Goal: Obtain resource: Download file/media

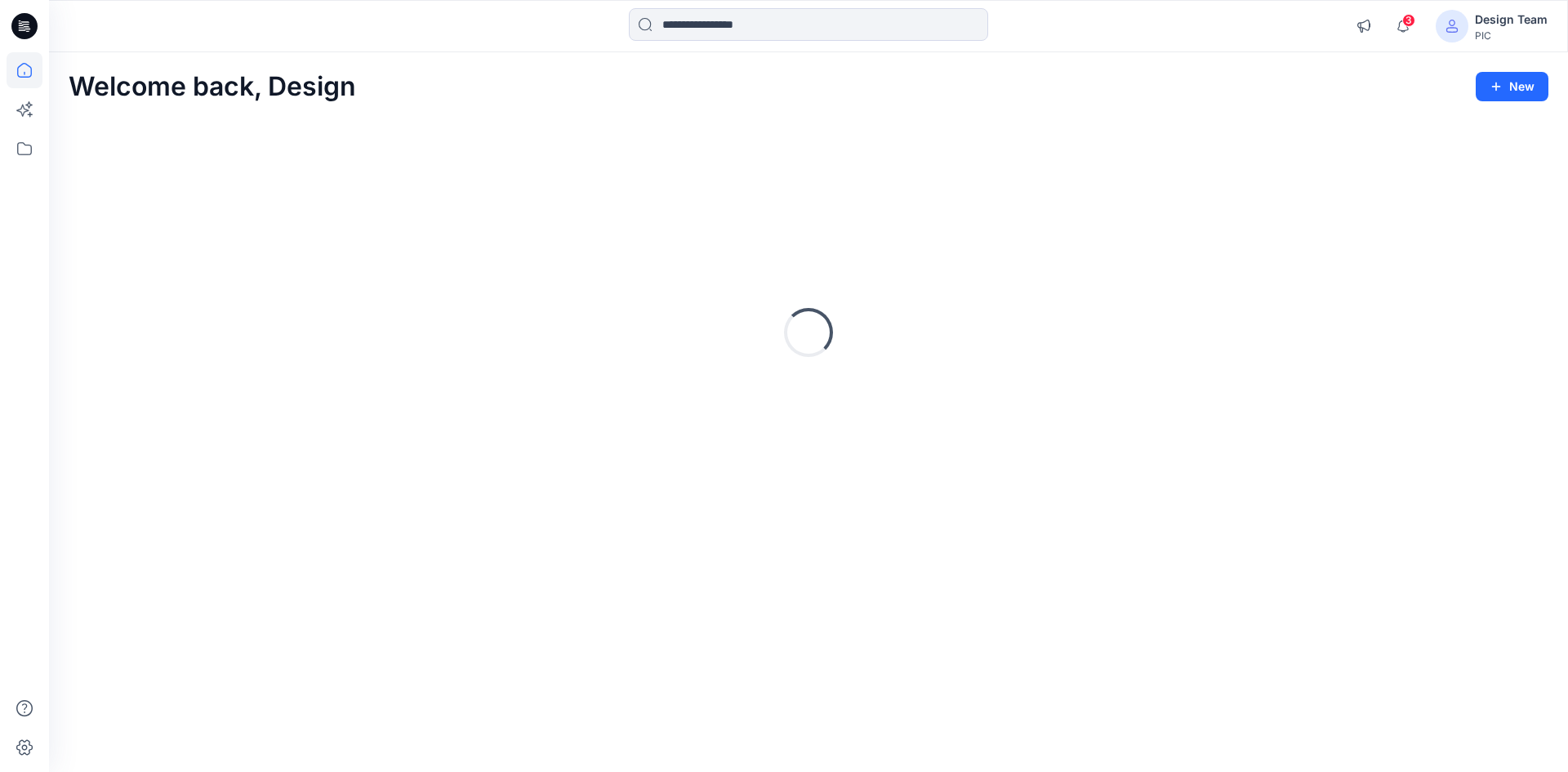
drag, startPoint x: 0, startPoint y: 0, endPoint x: 494, endPoint y: 254, distance: 555.5
drag, startPoint x: 494, startPoint y: 254, endPoint x: 422, endPoint y: 254, distance: 72.0
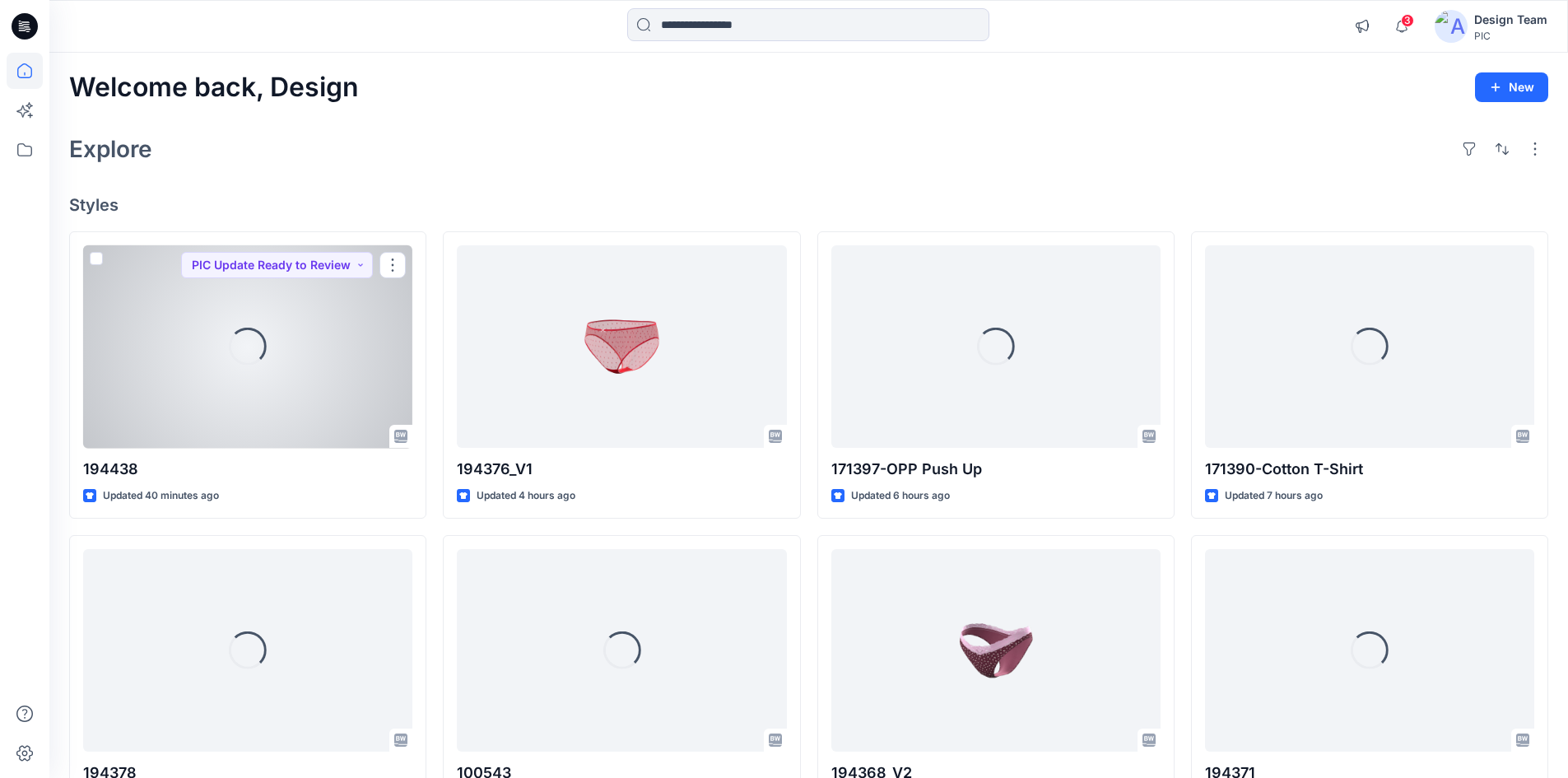
drag, startPoint x: 425, startPoint y: 256, endPoint x: 476, endPoint y: 144, distance: 123.1
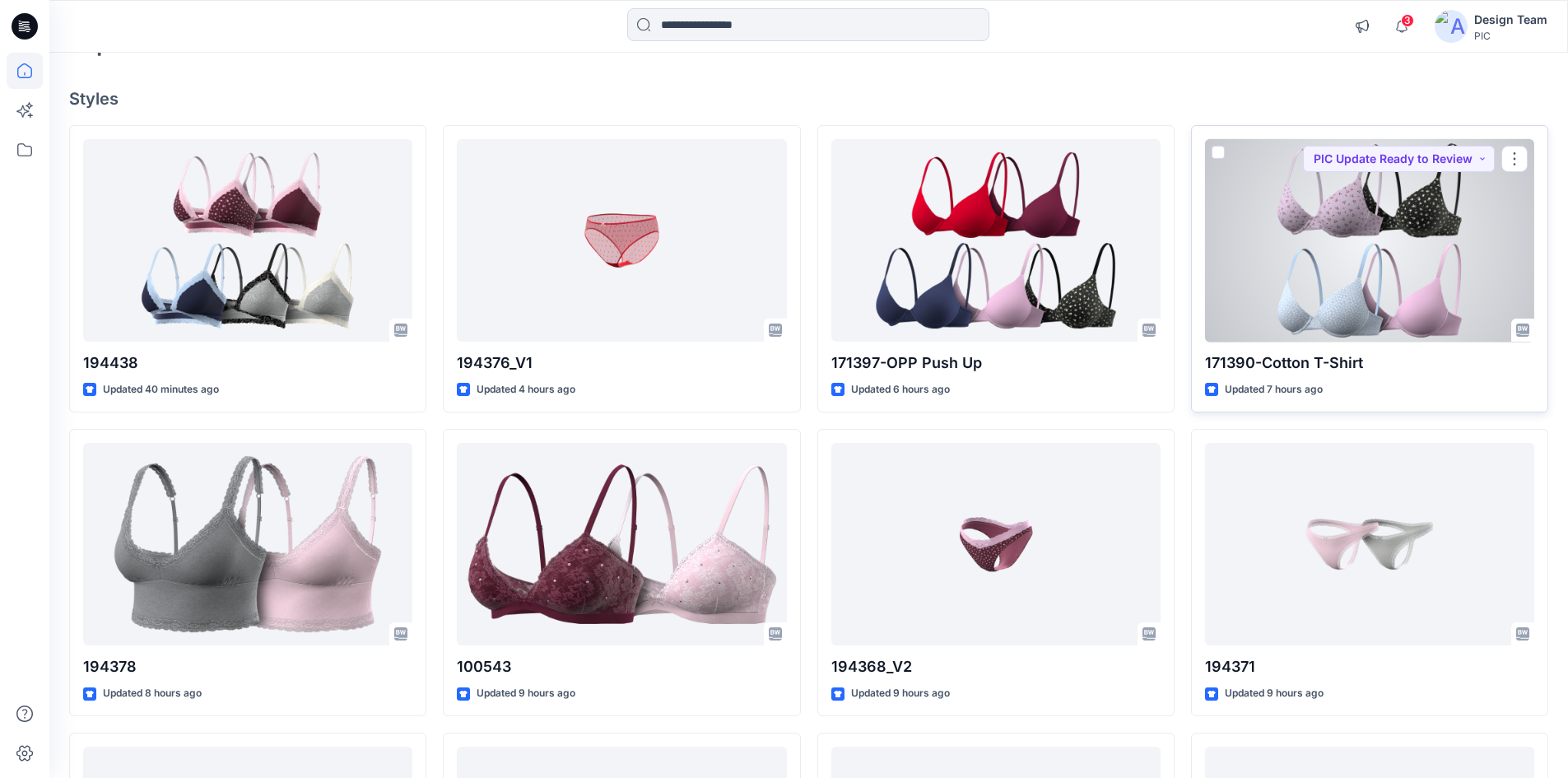
scroll to position [329, 0]
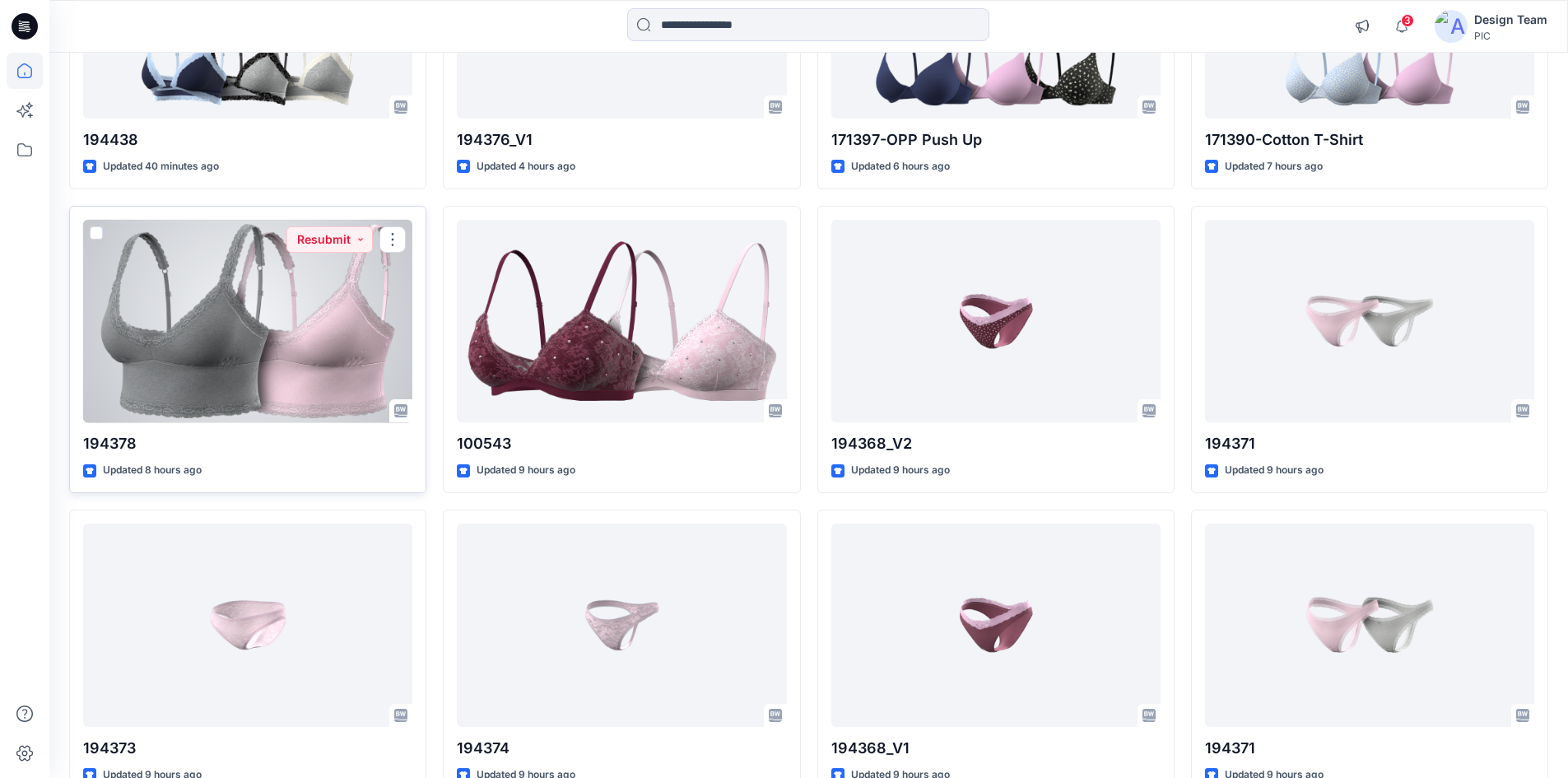
click at [249, 345] on div at bounding box center [247, 322] width 329 height 203
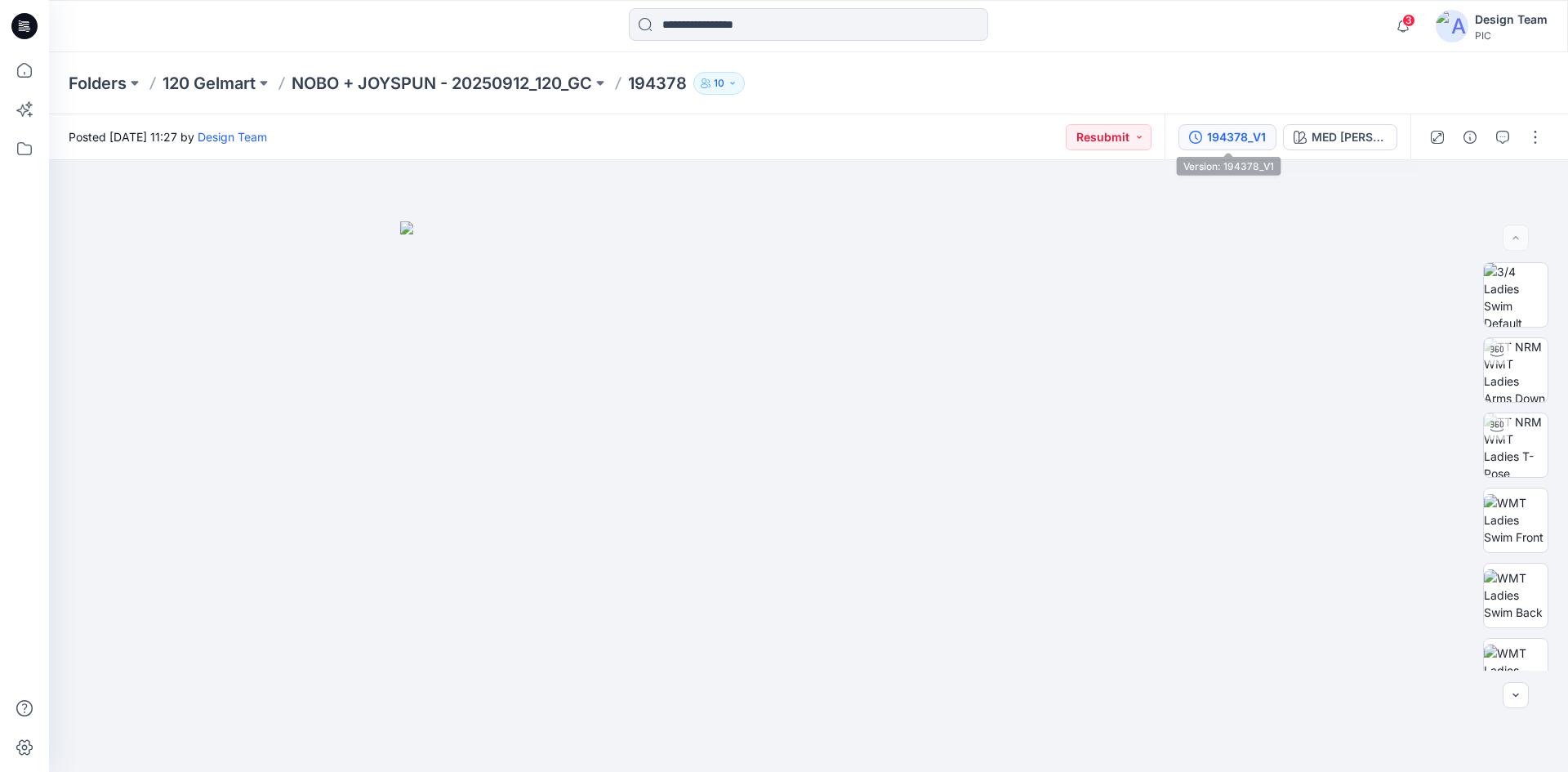
click at [1245, 139] on div "194378_V1" at bounding box center [1237, 137] width 59 height 18
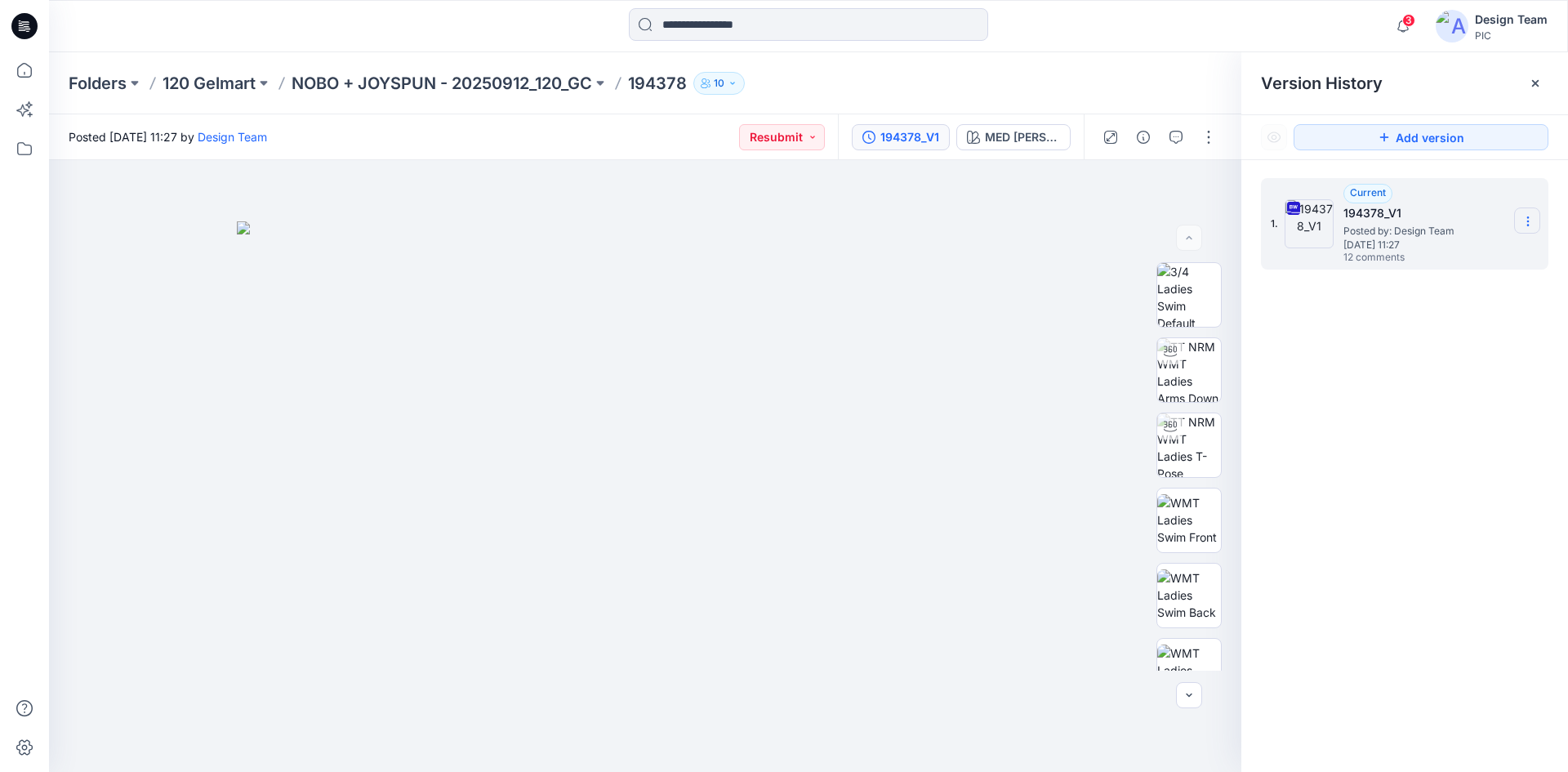
click at [1523, 221] on icon at bounding box center [1528, 221] width 13 height 13
click at [1451, 265] on div "Download Source BW File" at bounding box center [1440, 253] width 190 height 32
click at [1119, 58] on div "Folders 120 Gelmart NOBO + JOYSPUN - 20250912_120_GC 194378 10" at bounding box center [808, 82] width 1519 height 62
click at [32, 81] on icon at bounding box center [24, 69] width 36 height 36
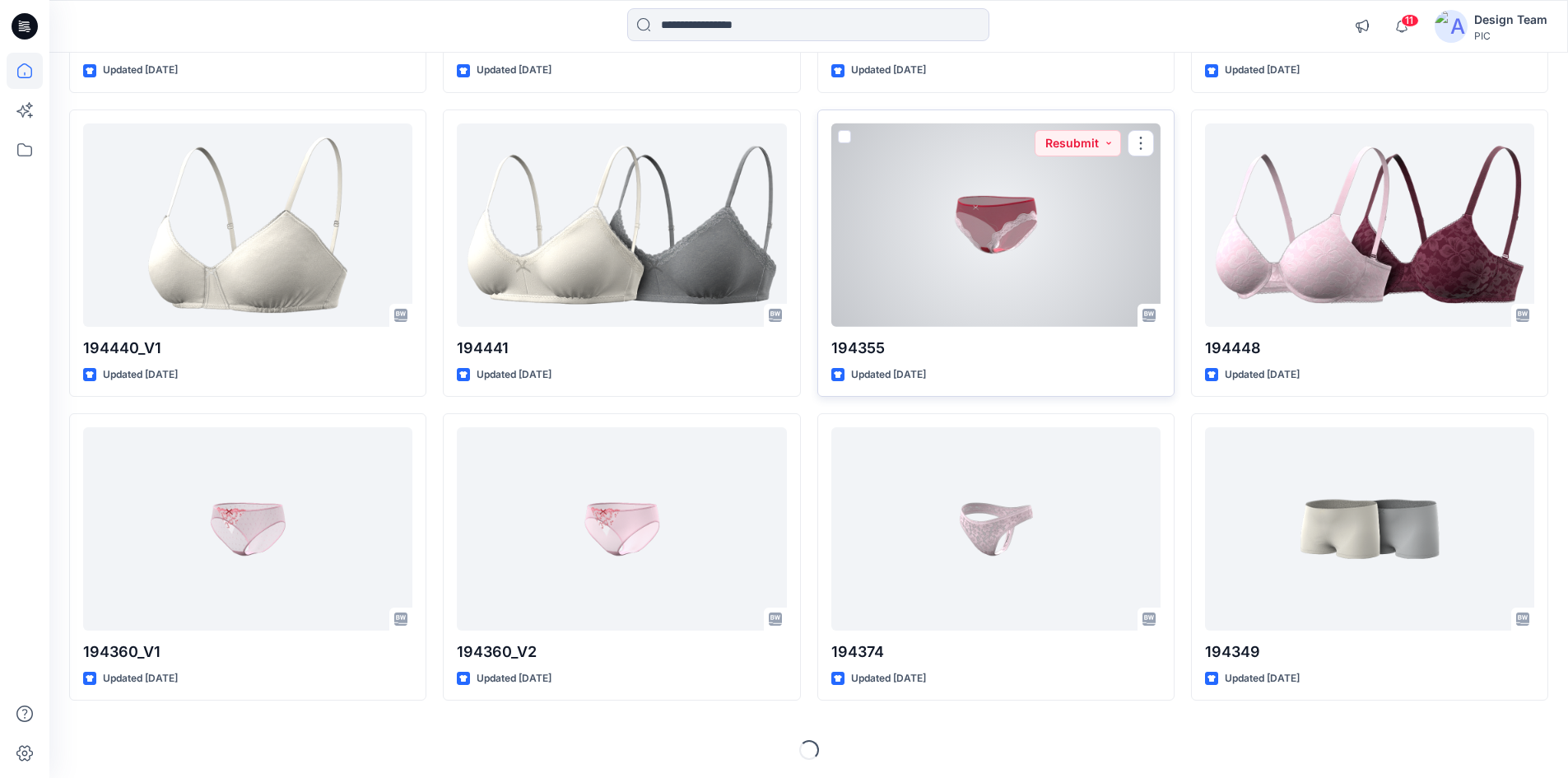
scroll to position [4074, 0]
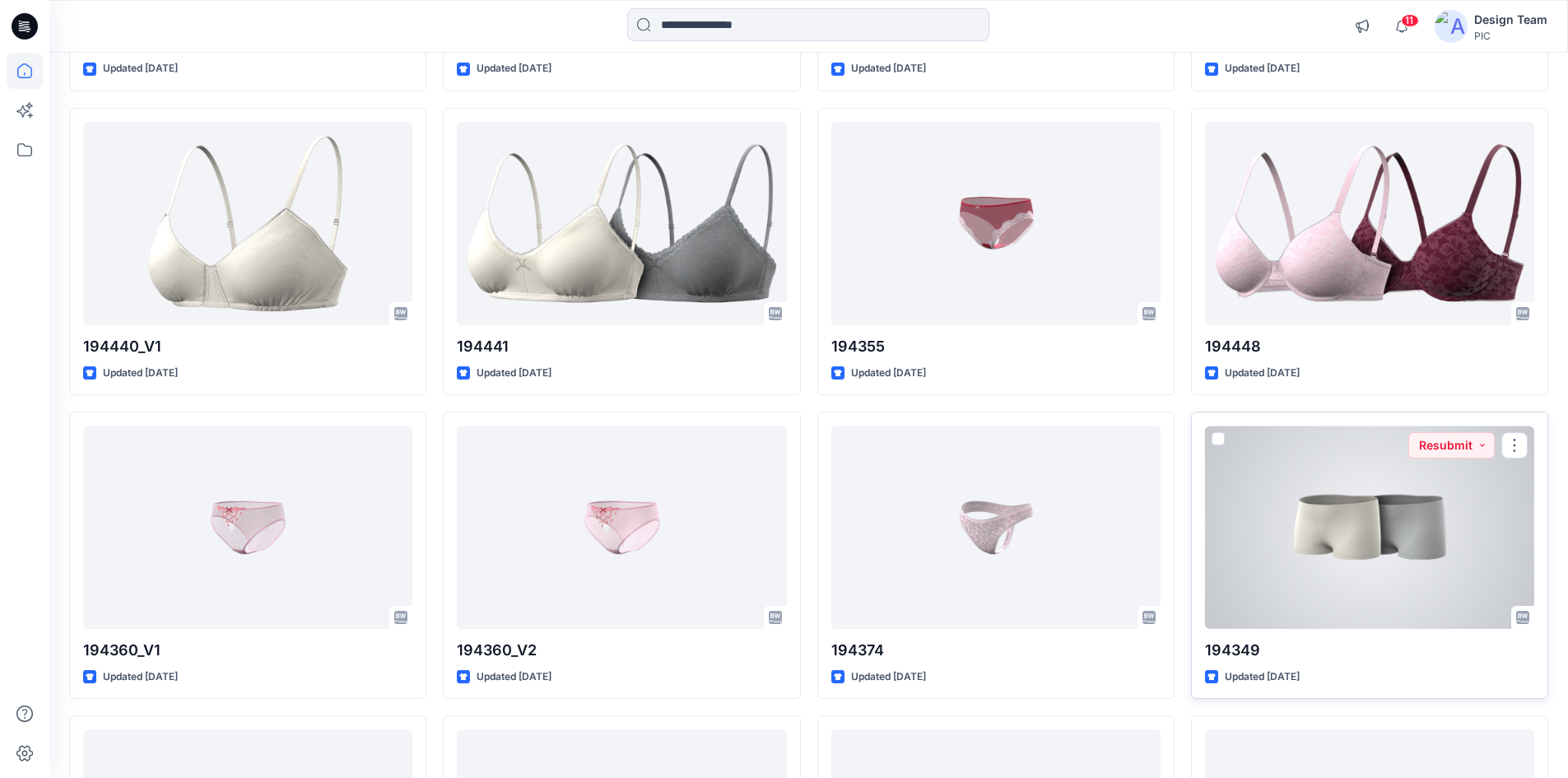
click at [1391, 575] on div at bounding box center [1369, 527] width 329 height 203
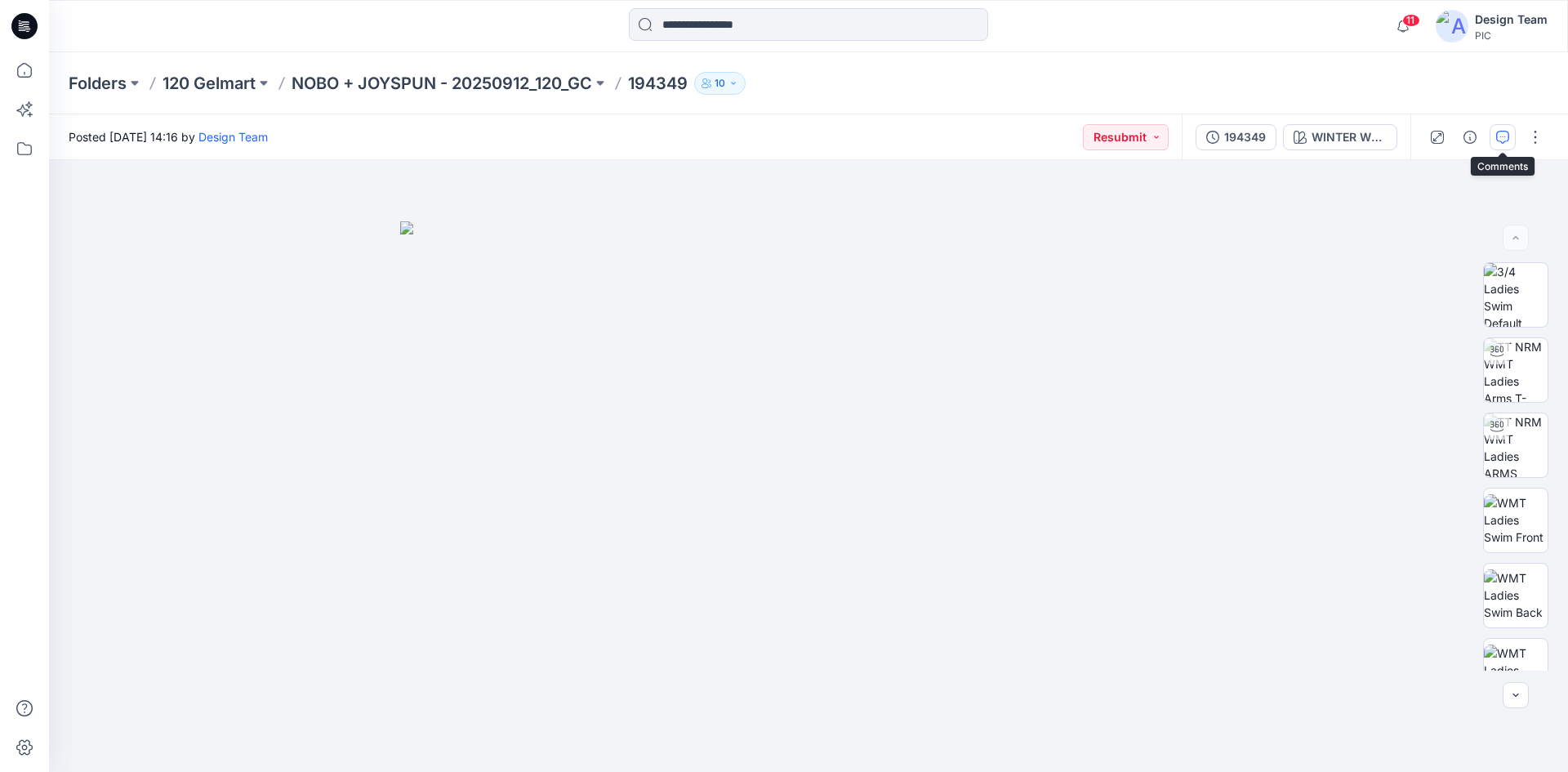
click at [1509, 140] on icon "button" at bounding box center [1503, 137] width 13 height 13
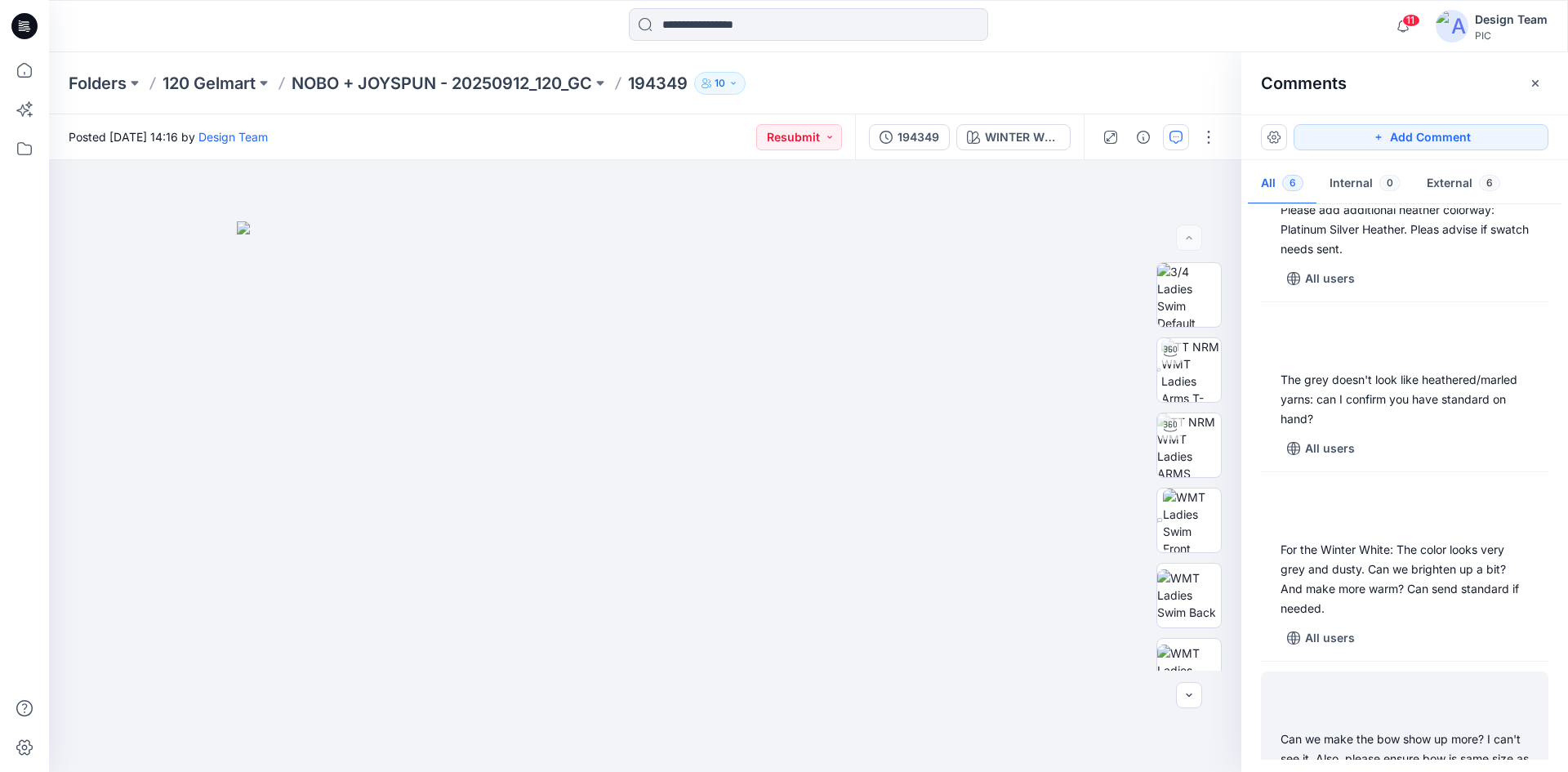
scroll to position [428, 0]
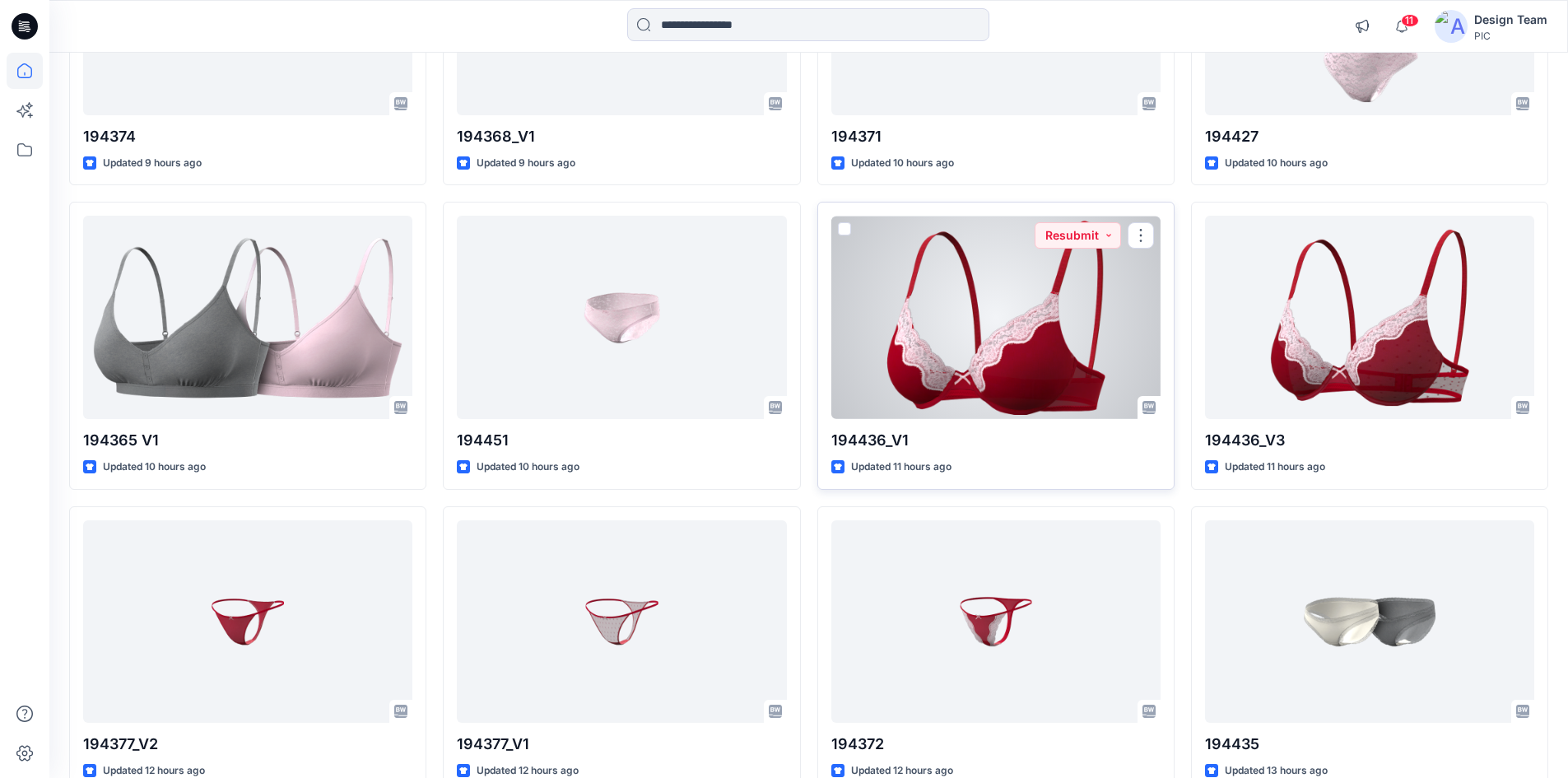
scroll to position [1481, 0]
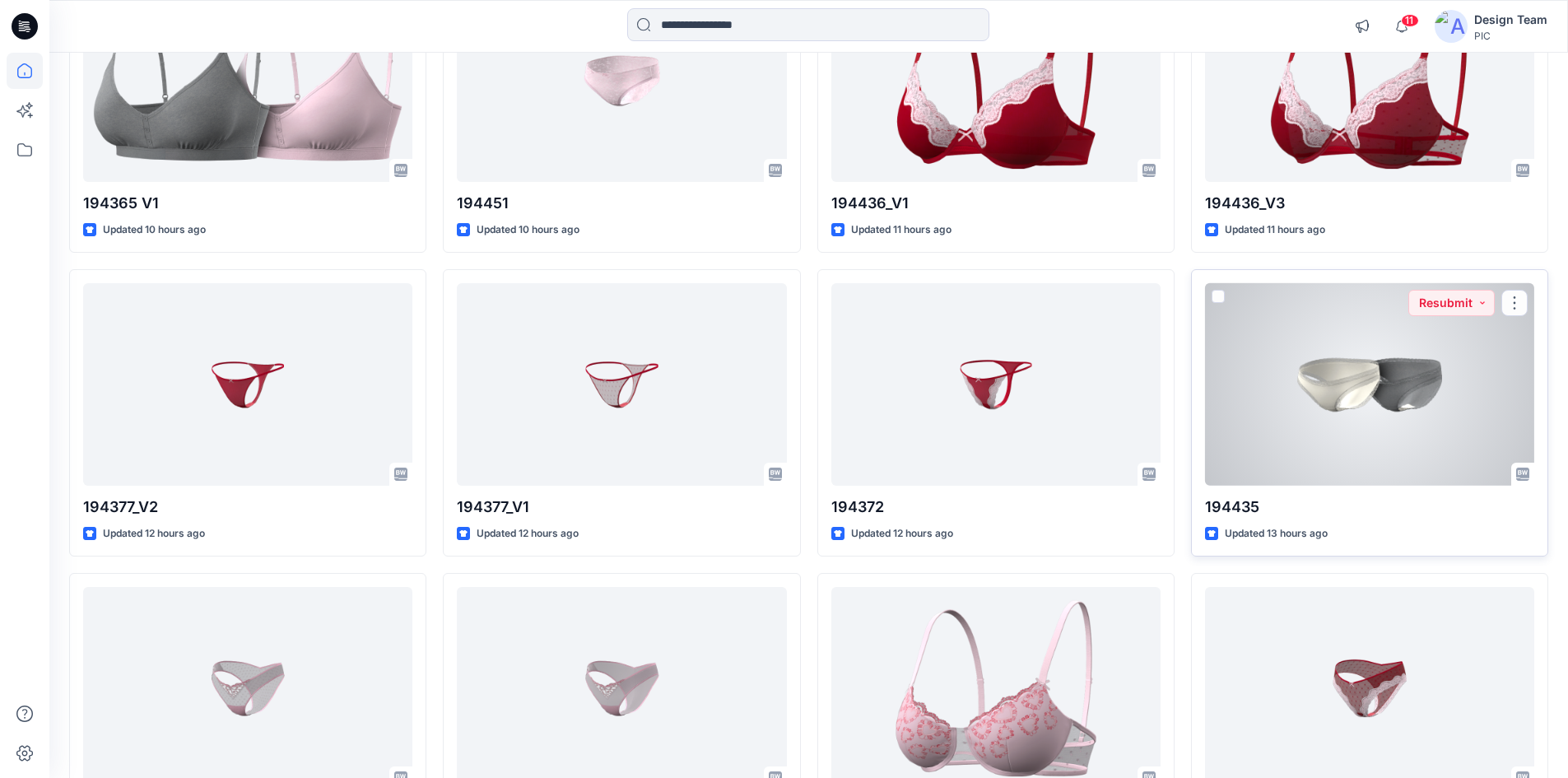
click at [1374, 430] on div at bounding box center [1369, 385] width 329 height 203
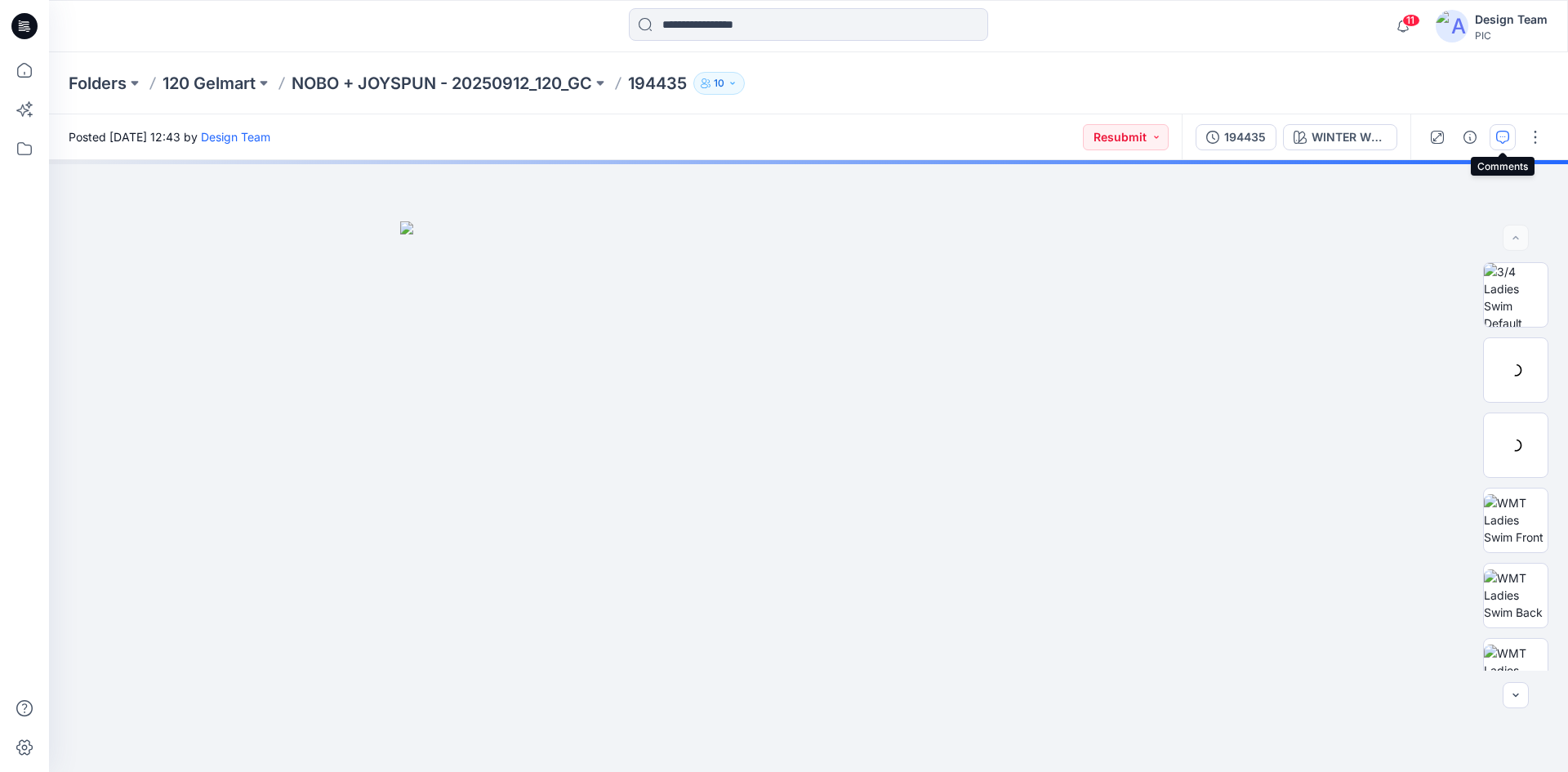
click at [1496, 136] on button "button" at bounding box center [1503, 137] width 26 height 26
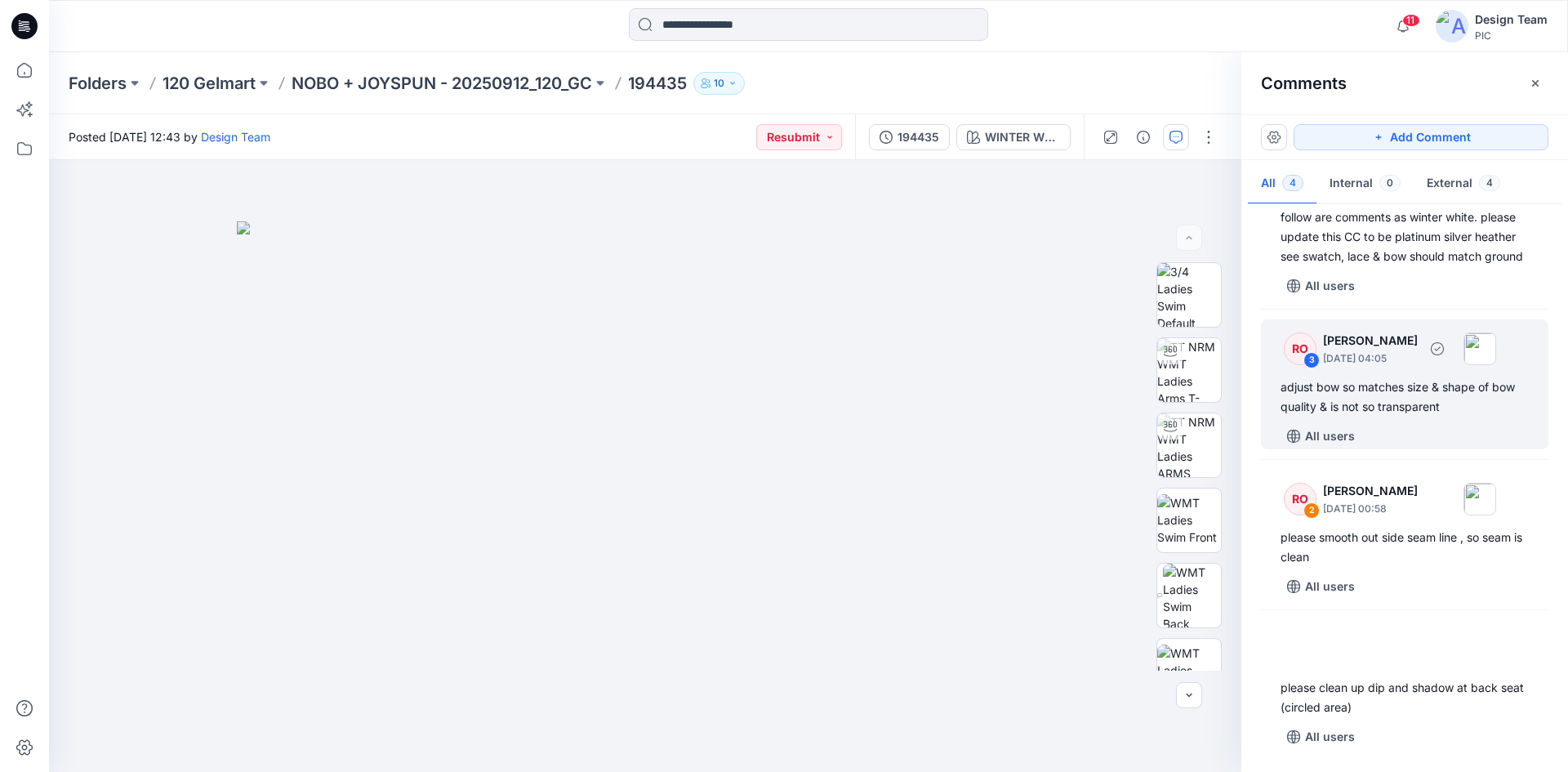
scroll to position [88, 0]
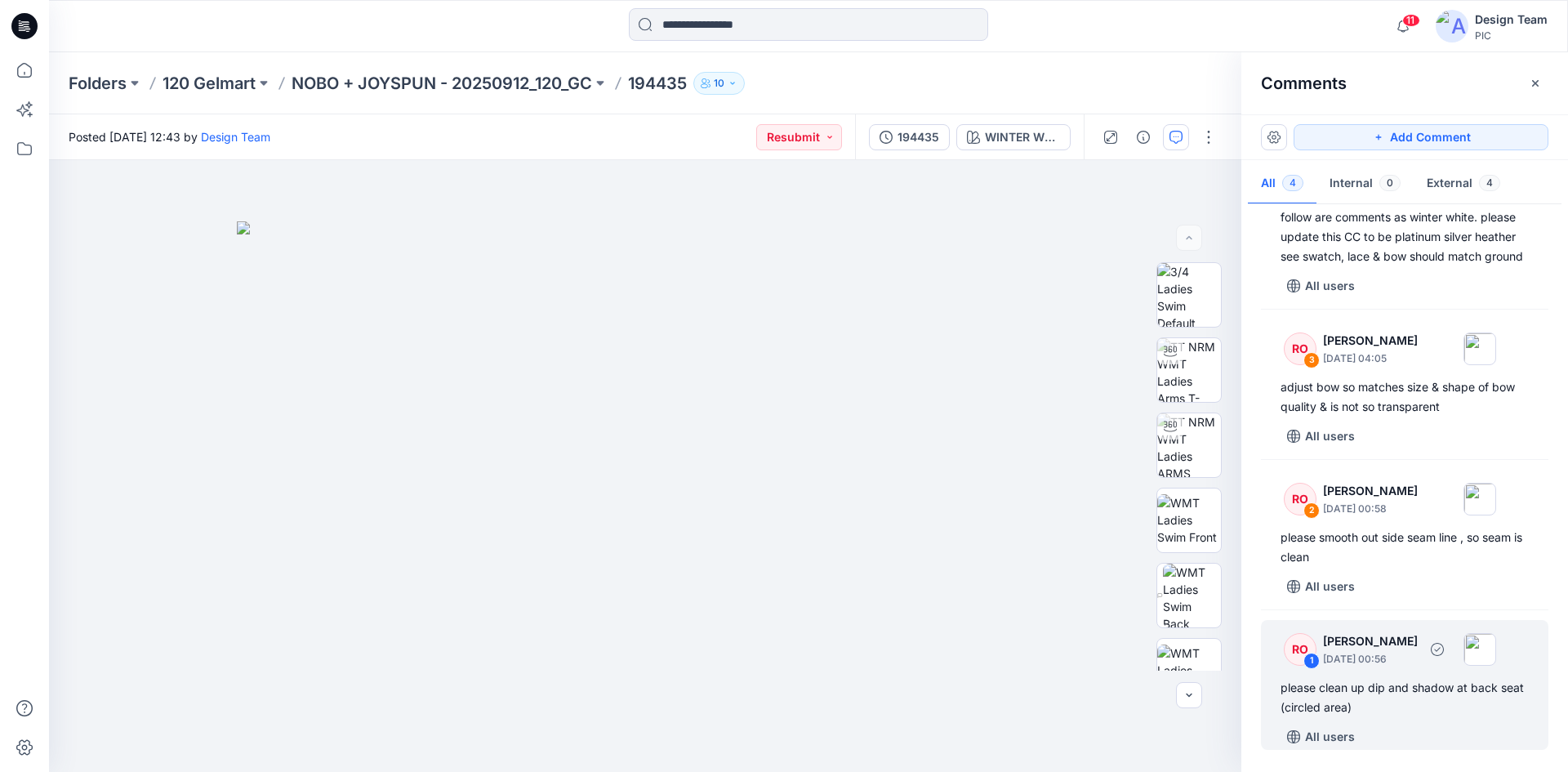
click at [1431, 705] on div "please clean up dip and shadow at back seat (circled area)" at bounding box center [1405, 697] width 248 height 39
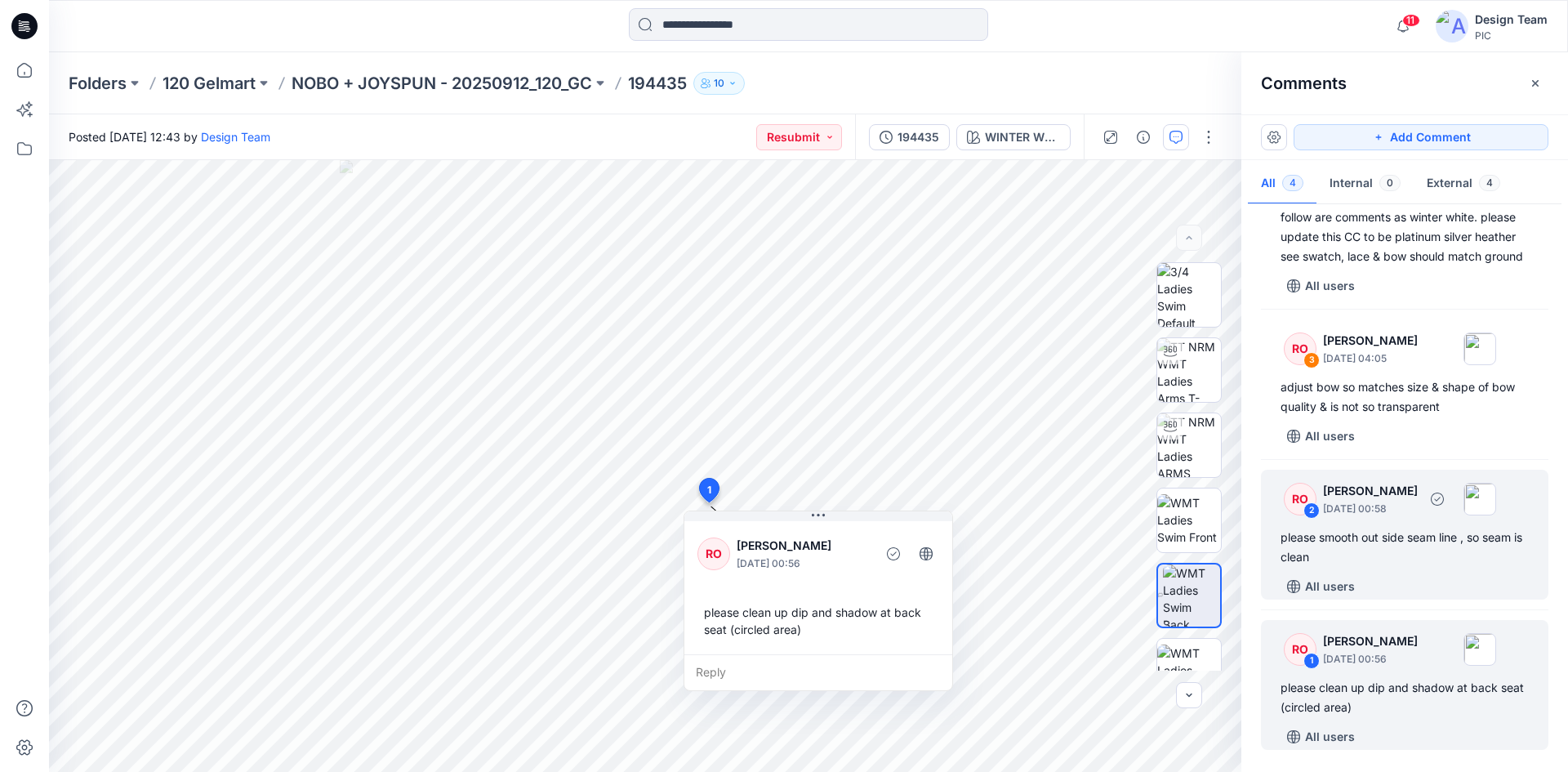
click at [1380, 558] on div "please smooth out side seam line , so seam is clean" at bounding box center [1405, 547] width 248 height 39
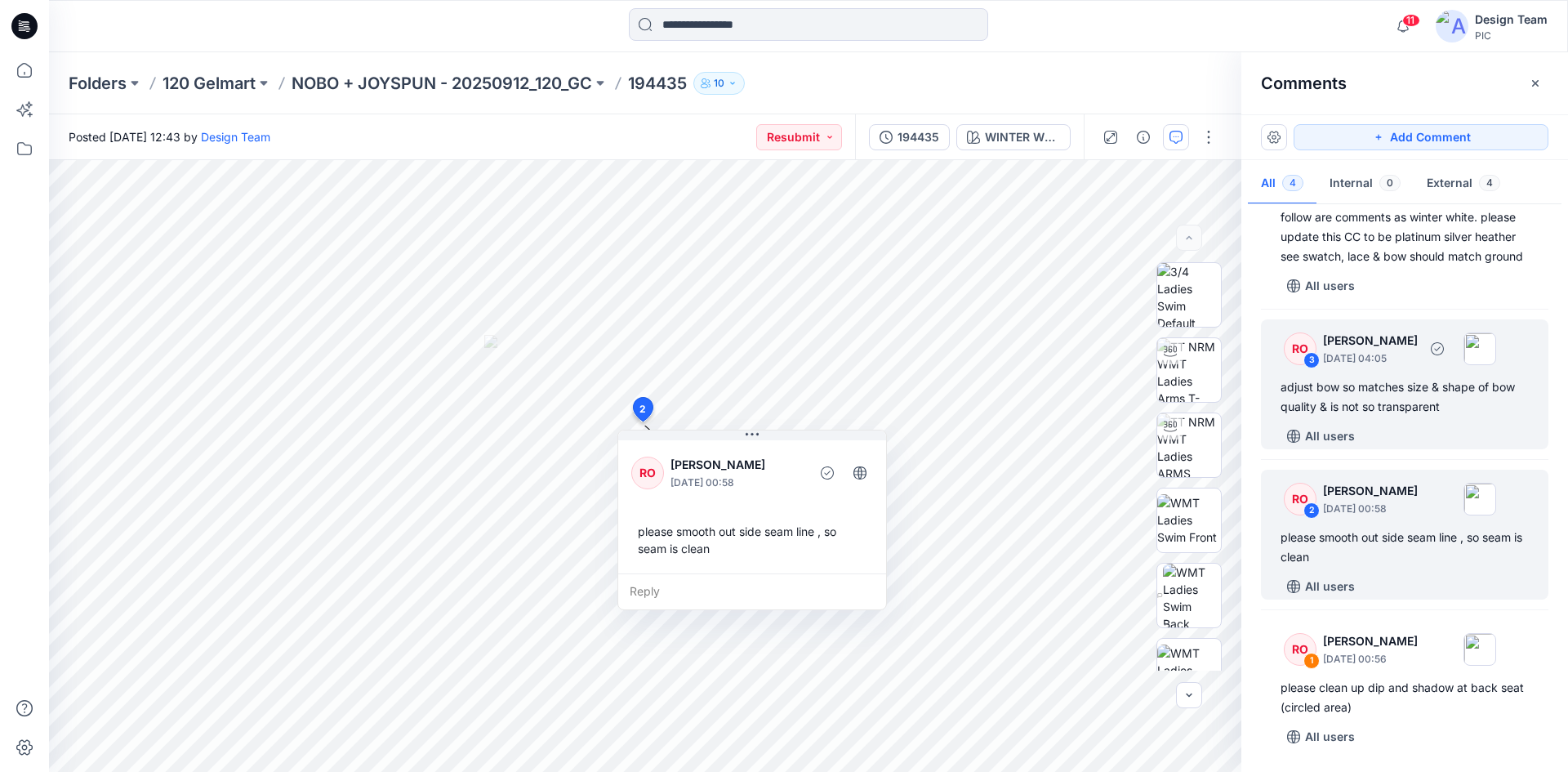
click at [1380, 402] on div "adjust bow so matches size & shape of bow quality & is not so transparent" at bounding box center [1405, 397] width 248 height 39
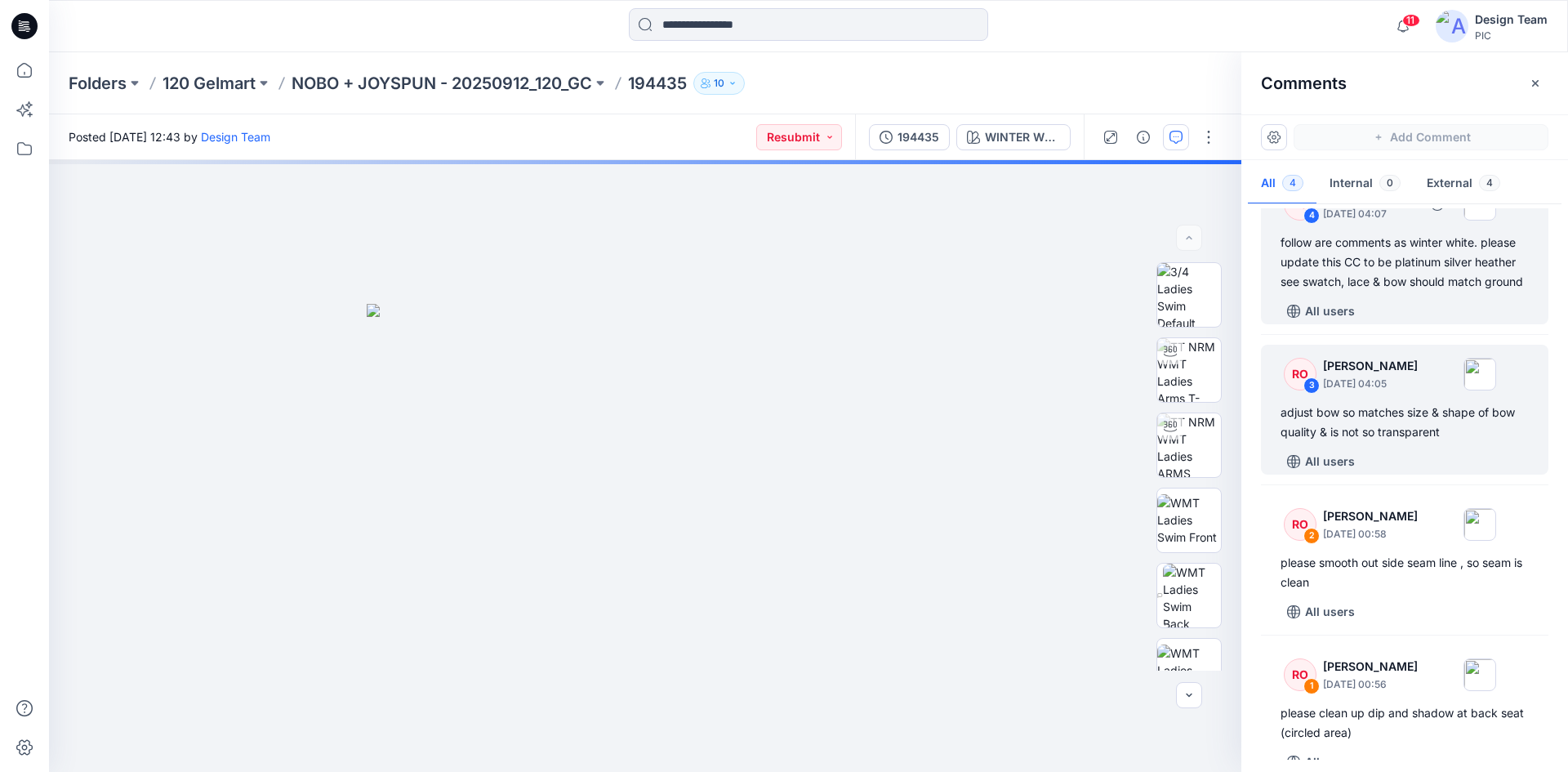
scroll to position [0, 0]
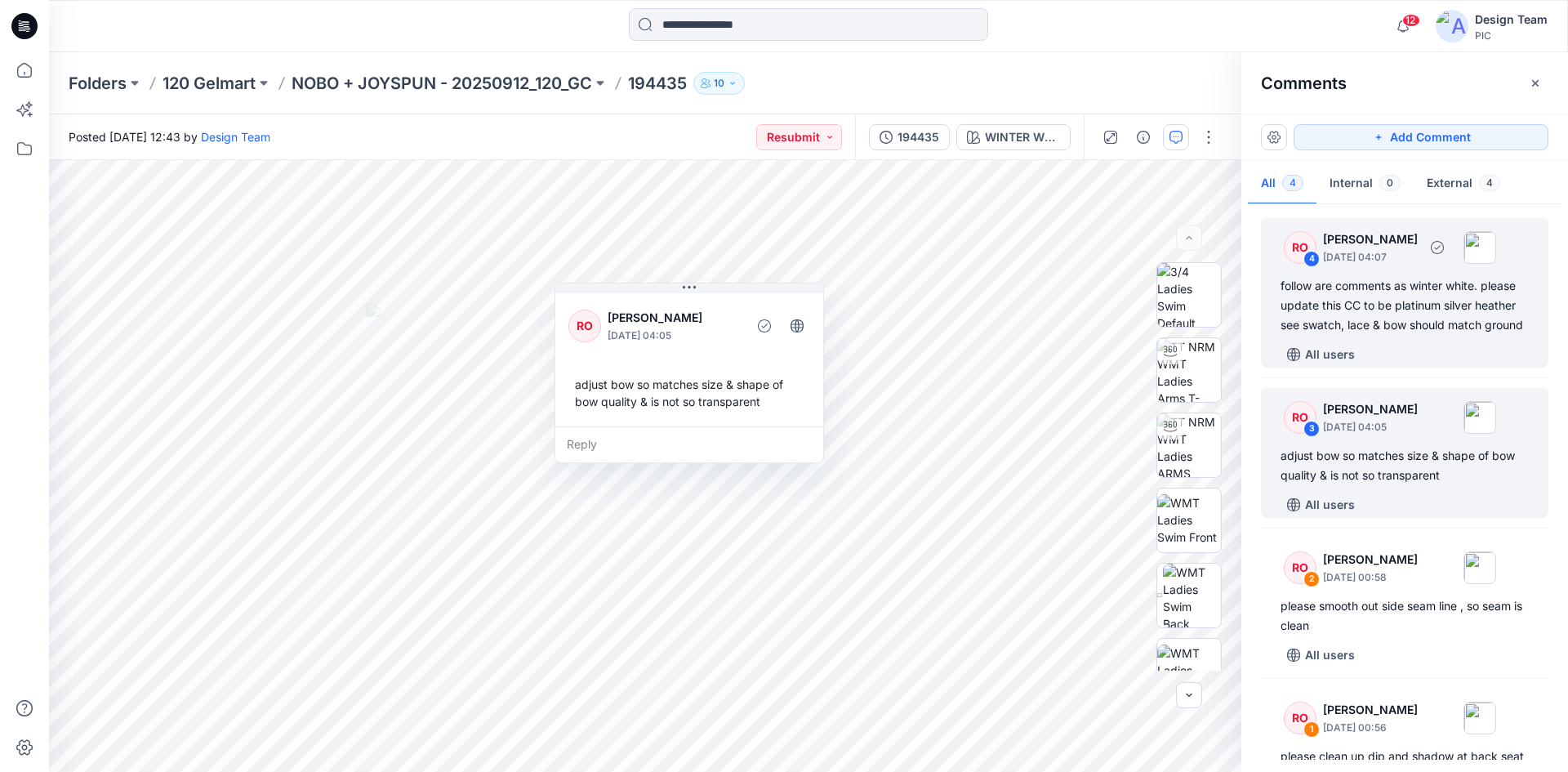
click at [1360, 332] on div "follow are comments as winter white. please update this CC to be platinum silve…" at bounding box center [1405, 305] width 248 height 59
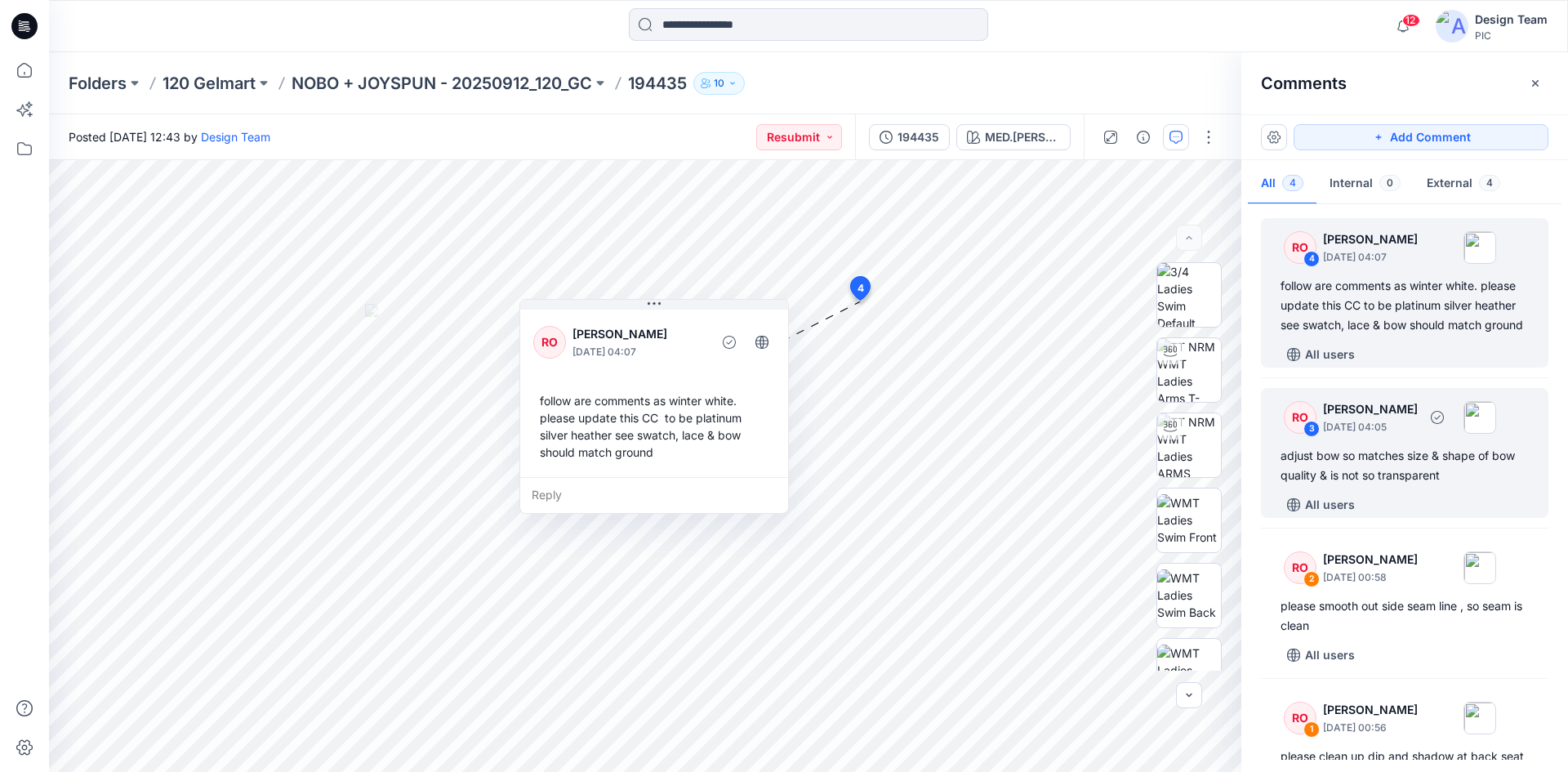
click at [1404, 471] on div "adjust bow so matches size & shape of bow quality & is not so transparent" at bounding box center [1405, 466] width 248 height 39
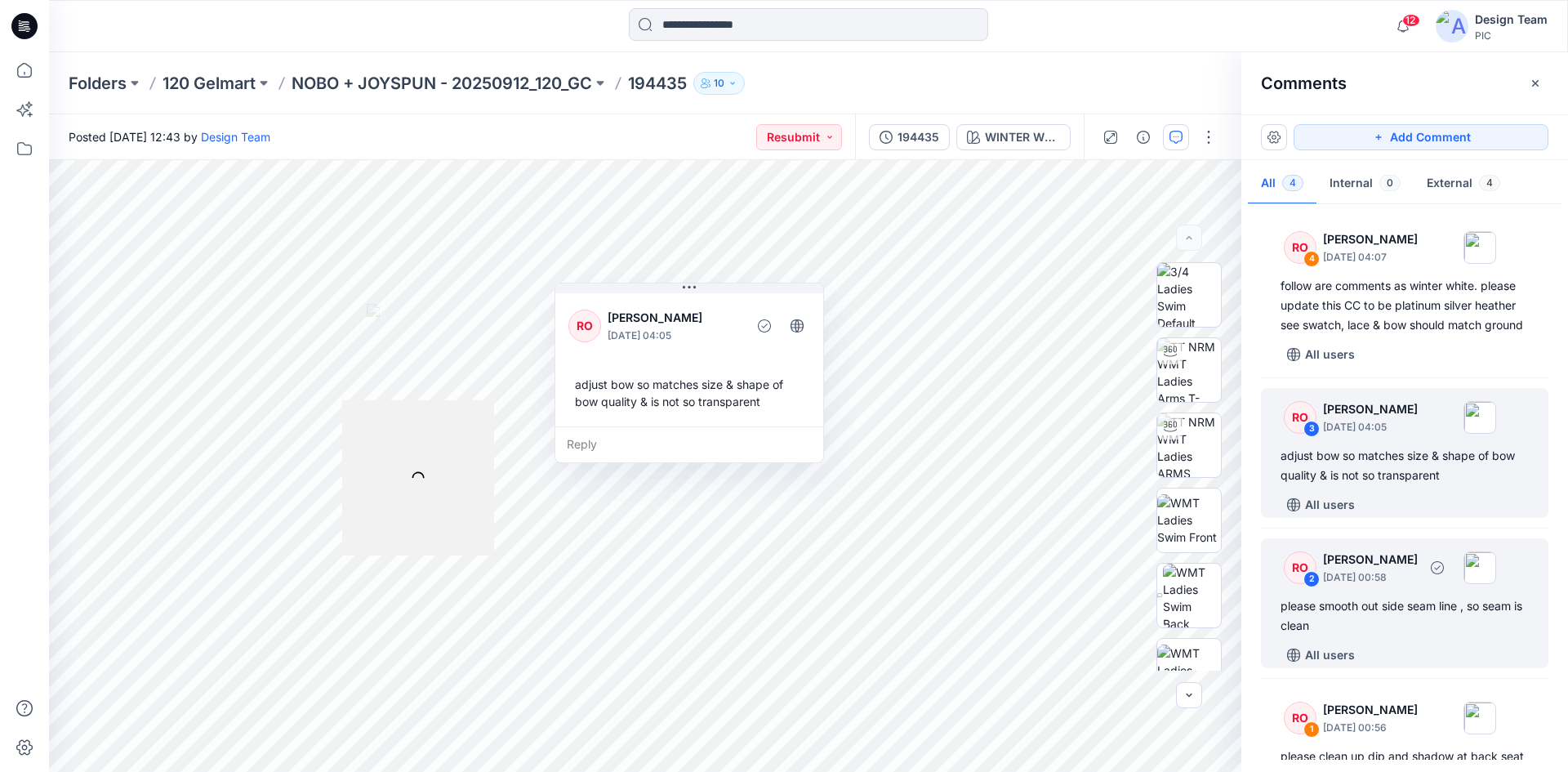
click at [1418, 609] on div "RO 2 [PERSON_NAME] [DATE] 00:58 please smooth out side seam line , so seam is c…" at bounding box center [1405, 604] width 288 height 130
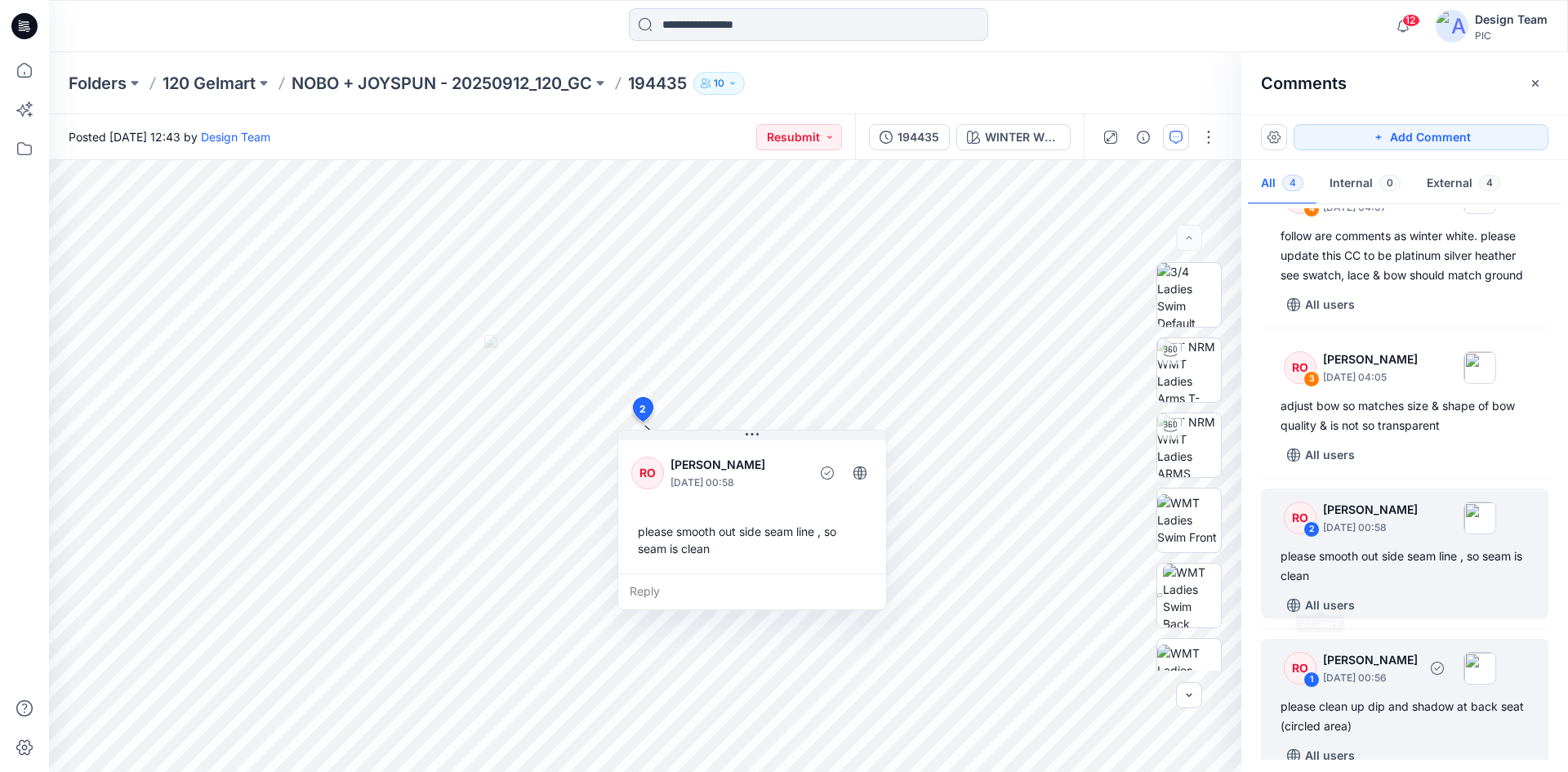
scroll to position [88, 0]
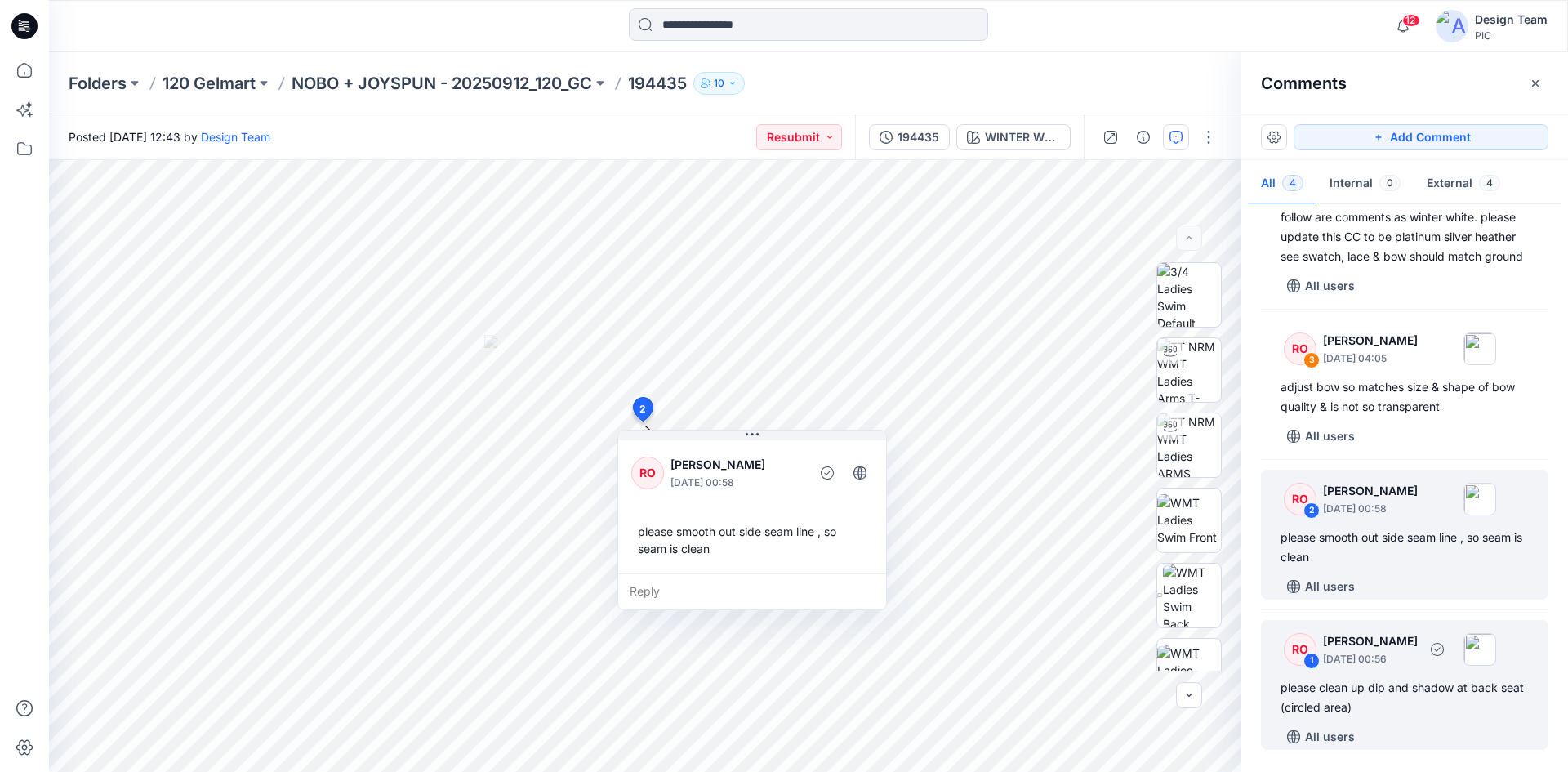
click at [1398, 685] on div "please clean up dip and shadow at back seat (circled area)" at bounding box center [1405, 697] width 248 height 39
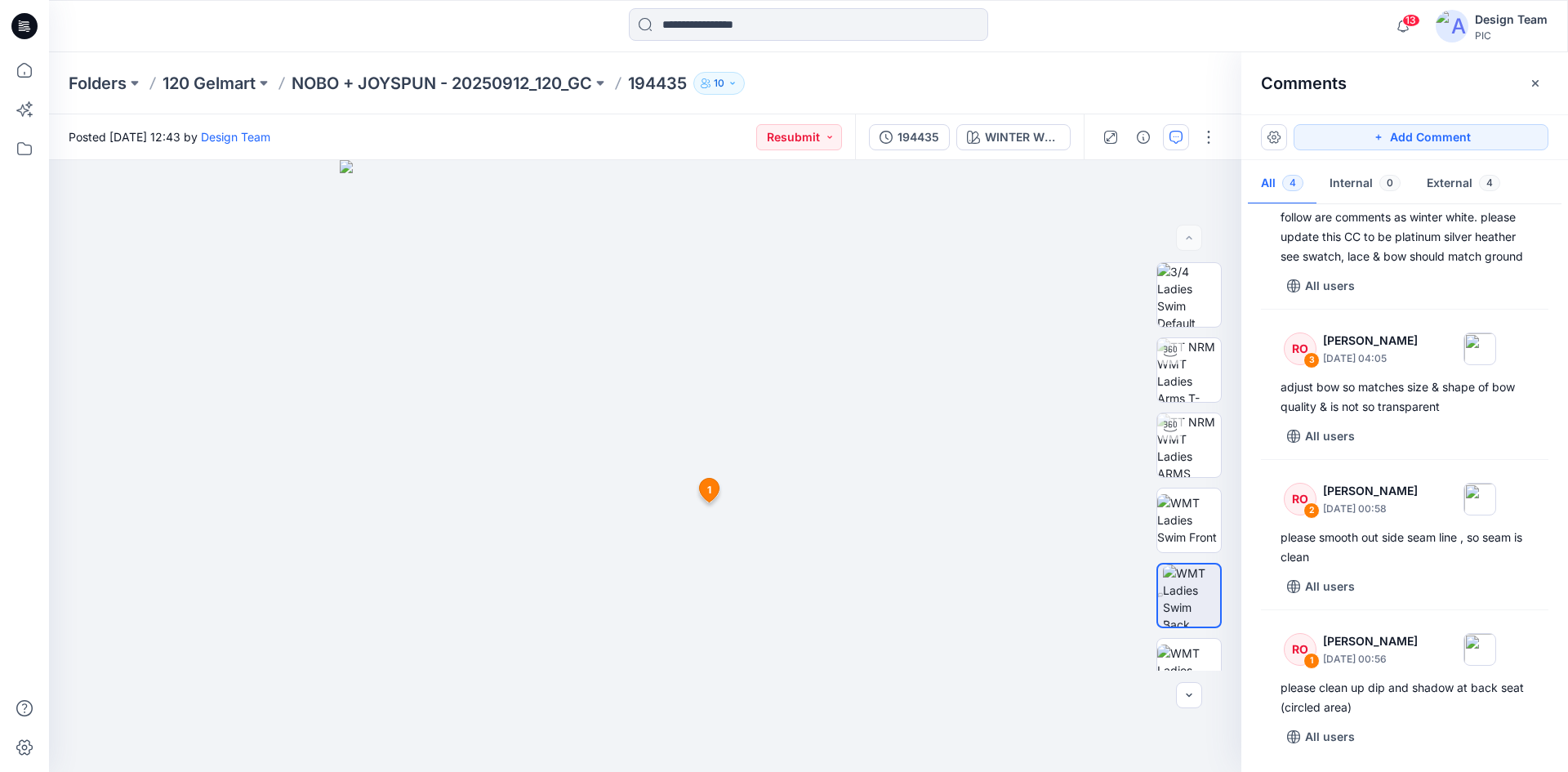
click at [1089, 24] on div at bounding box center [808, 26] width 760 height 36
